Goal: Task Accomplishment & Management: Use online tool/utility

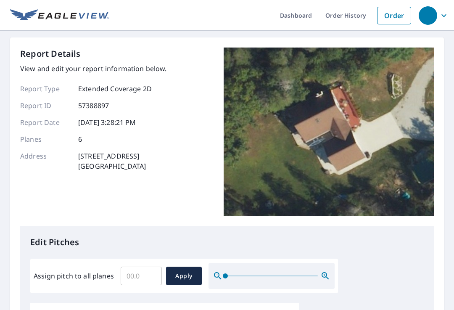
click at [152, 271] on input "Assign pitch to all planes" at bounding box center [141, 276] width 41 height 24
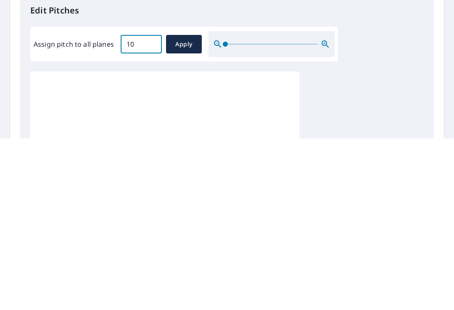
type input "10"
click at [186, 211] on span "Apply" at bounding box center [184, 216] width 22 height 11
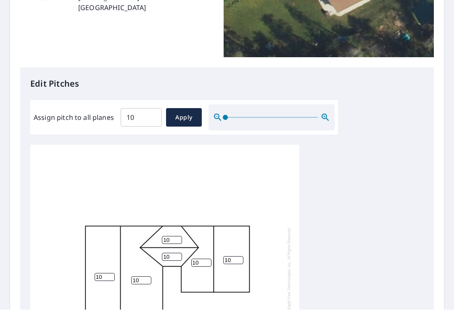
scroll to position [167, 0]
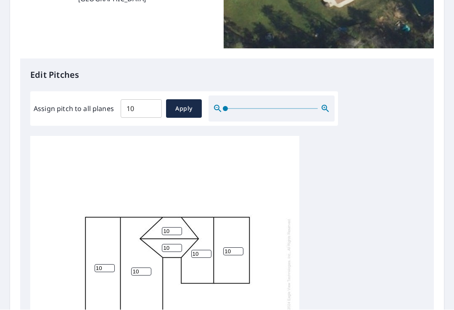
click at [186, 104] on span "Apply" at bounding box center [184, 109] width 22 height 11
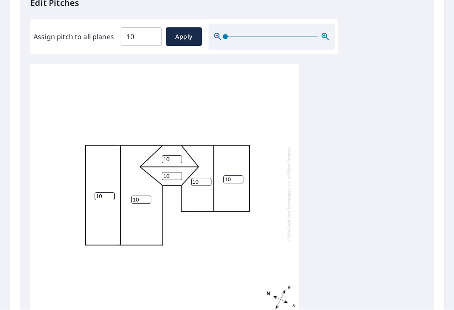
scroll to position [2, 0]
click at [368, 196] on div "10 10 10 10 10 10" at bounding box center [226, 196] width 393 height 264
click at [186, 32] on span "Apply" at bounding box center [184, 37] width 22 height 11
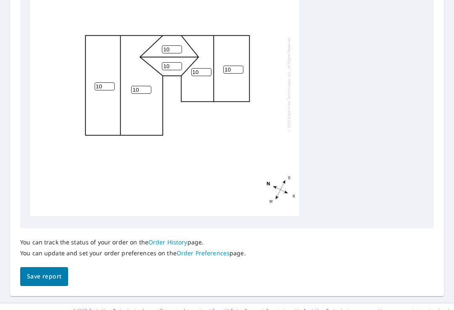
scroll to position [347, 0]
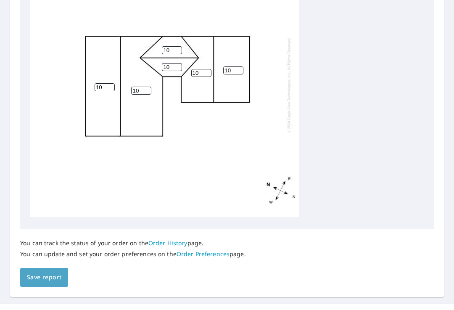
click at [37, 272] on span "Save report" at bounding box center [44, 277] width 34 height 11
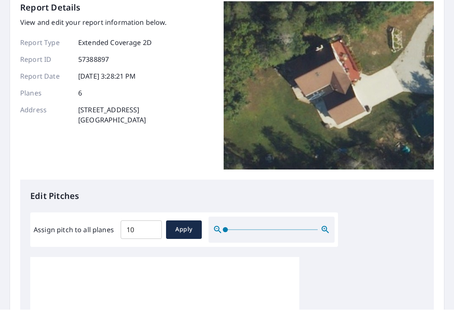
scroll to position [0, 0]
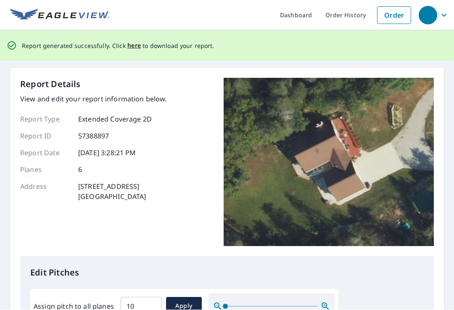
click at [133, 41] on span "here" at bounding box center [134, 46] width 14 height 11
click at [136, 41] on span "here" at bounding box center [134, 46] width 14 height 11
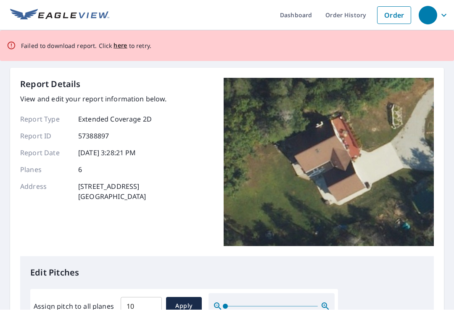
click at [125, 41] on span "here" at bounding box center [120, 46] width 14 height 11
click at [124, 41] on span "here" at bounding box center [120, 46] width 14 height 11
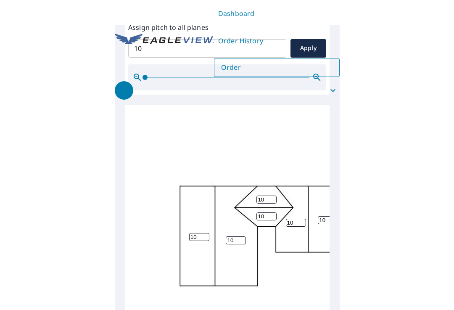
scroll to position [374, 0]
